Goal: Communication & Community: Answer question/provide support

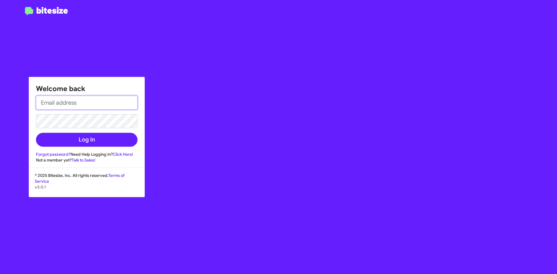
drag, startPoint x: 68, startPoint y: 99, endPoint x: 68, endPoint y: 104, distance: 4.9
click at [68, 99] on input "email" at bounding box center [87, 103] width 102 height 14
type input "[EMAIL_ADDRESS][DOMAIN_NAME]"
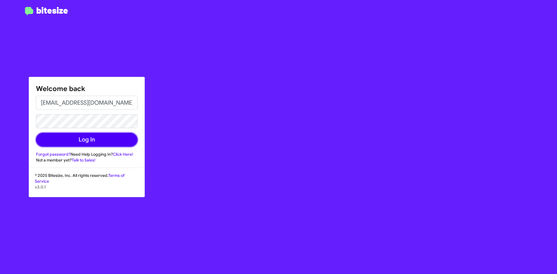
click at [101, 143] on button "Log In" at bounding box center [87, 140] width 102 height 14
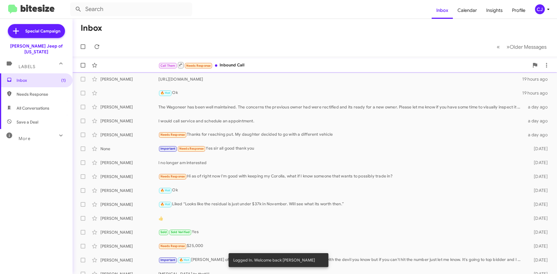
click at [257, 71] on div "Call Them Needs Response Inbound Call a minute ago" at bounding box center [314, 65] width 475 height 12
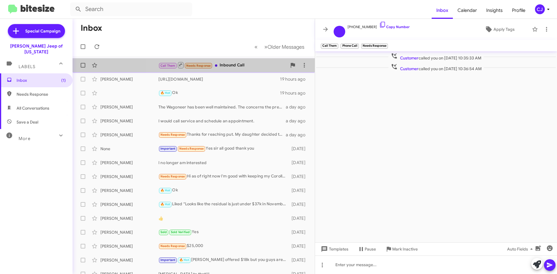
click at [243, 68] on div "Call Them Needs Response Inbound Call" at bounding box center [222, 65] width 129 height 7
